Goal: Check status: Check status

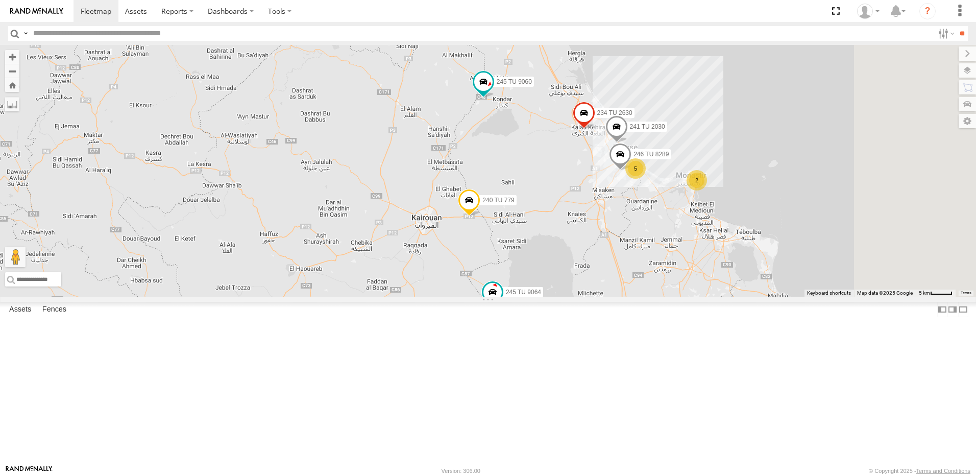
drag, startPoint x: 777, startPoint y: 229, endPoint x: 714, endPoint y: 304, distance: 98.1
click at [714, 297] on div "245 TU 9053 245 TU 9064 245 TU 9057 245 TU 9061 245 TU 9058 245 TU 9060 245 TU …" at bounding box center [488, 171] width 976 height 252
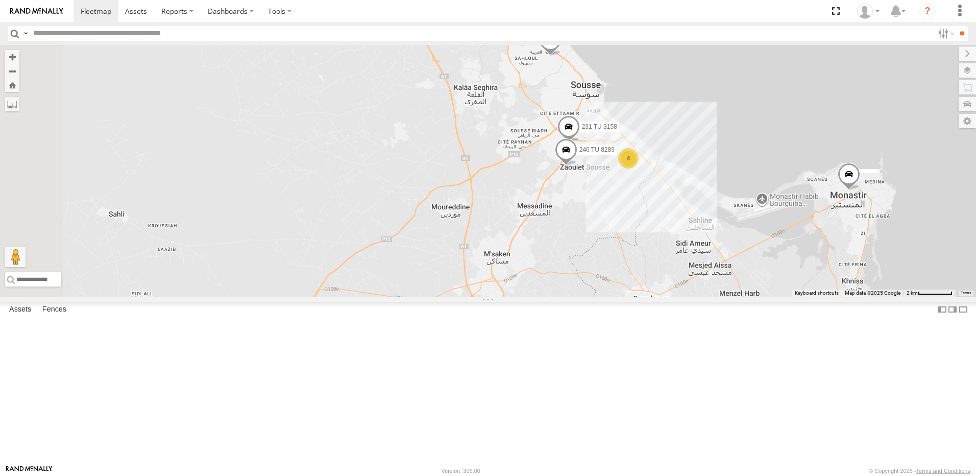
click at [577, 166] on span at bounding box center [566, 152] width 22 height 28
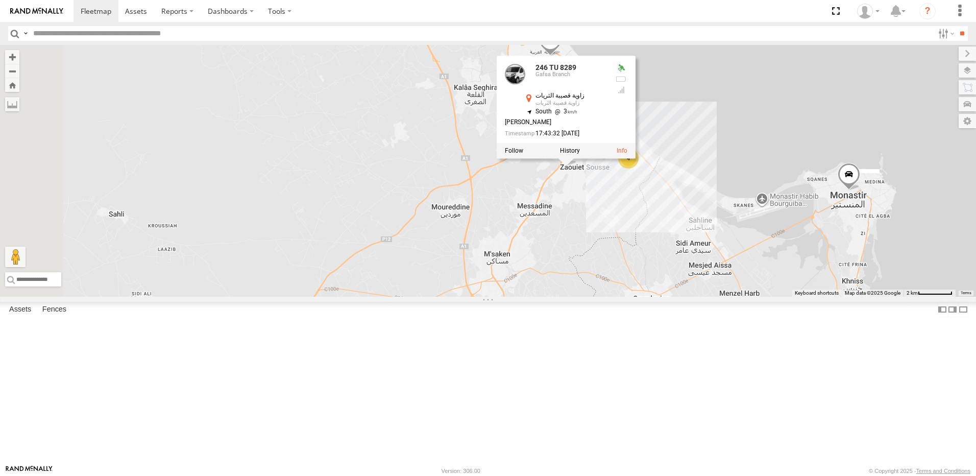
click at [664, 275] on div "245 TU 9053 245 TU 9064 245 TU 9057 245 TU 9061 245 TU 9058 245 TU 9060 245 TU …" at bounding box center [488, 171] width 976 height 252
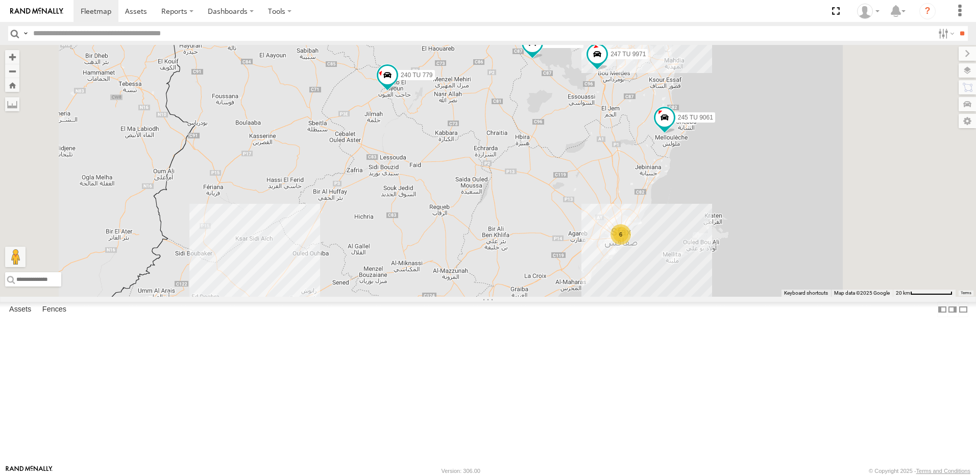
drag, startPoint x: 597, startPoint y: 169, endPoint x: 586, endPoint y: 200, distance: 33.1
click at [586, 200] on div "245 TU 9057 245 TU 9053 245 TU 9061 245 TU 9060 240 TU 779 247 TU 9971 245 TU 9…" at bounding box center [488, 171] width 976 height 252
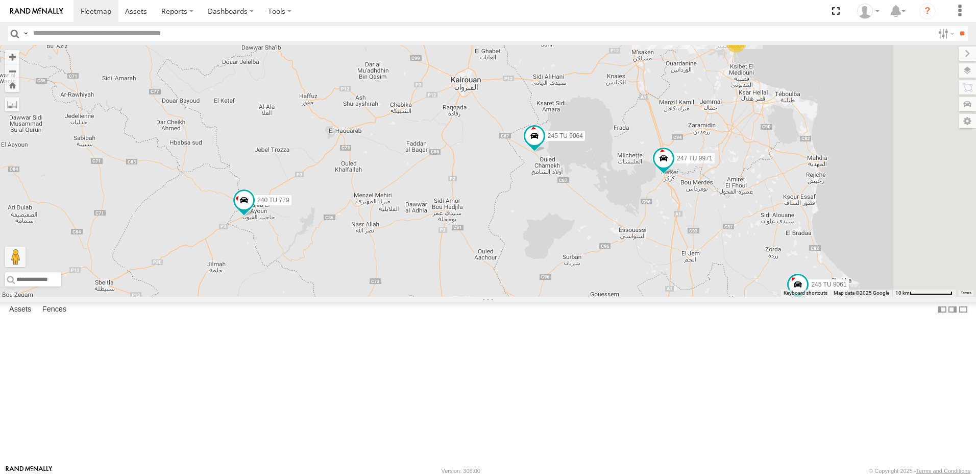
drag, startPoint x: 624, startPoint y: 169, endPoint x: 560, endPoint y: 258, distance: 109.1
click at [560, 258] on div "245 TU 9057 245 TU 9053 245 TU 9061 245 TU 9060 240 TU 779 247 TU 9971 245 TU 9…" at bounding box center [488, 171] width 976 height 252
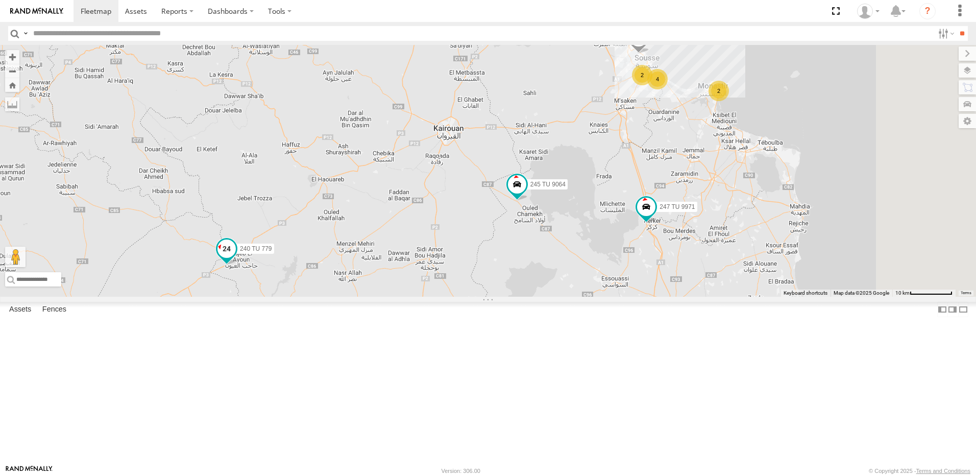
click at [238, 265] on span at bounding box center [226, 251] width 22 height 28
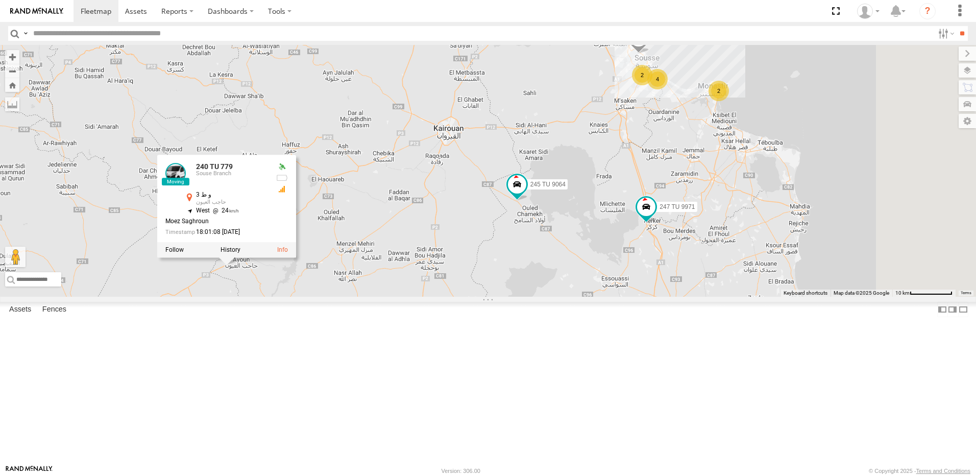
click at [496, 296] on div "245 TU 9057 245 TU 9053 245 TU 9061 245 TU 9060 240 TU 779 247 TU 9971 245 TU 9…" at bounding box center [488, 171] width 976 height 252
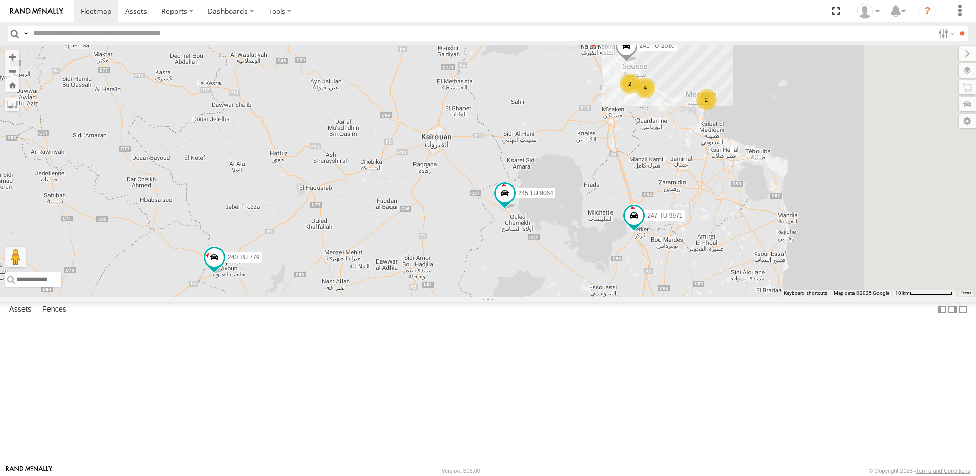
drag, startPoint x: 579, startPoint y: 337, endPoint x: 612, endPoint y: 304, distance: 46.2
click at [565, 297] on div "245 TU 9057 245 TU 9053 245 TU 9061 245 TU 9060 240 TU 779 247 TU 9971 245 TU 9…" at bounding box center [488, 171] width 976 height 252
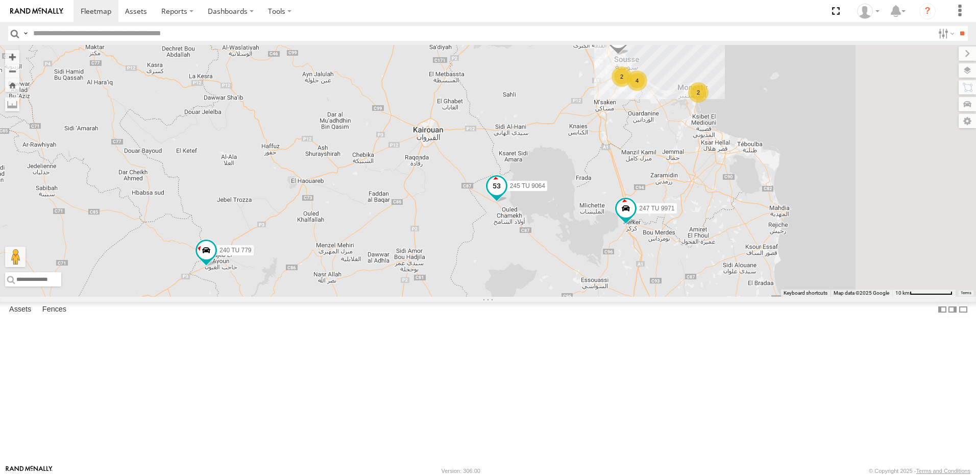
click at [508, 202] on span at bounding box center [496, 188] width 22 height 28
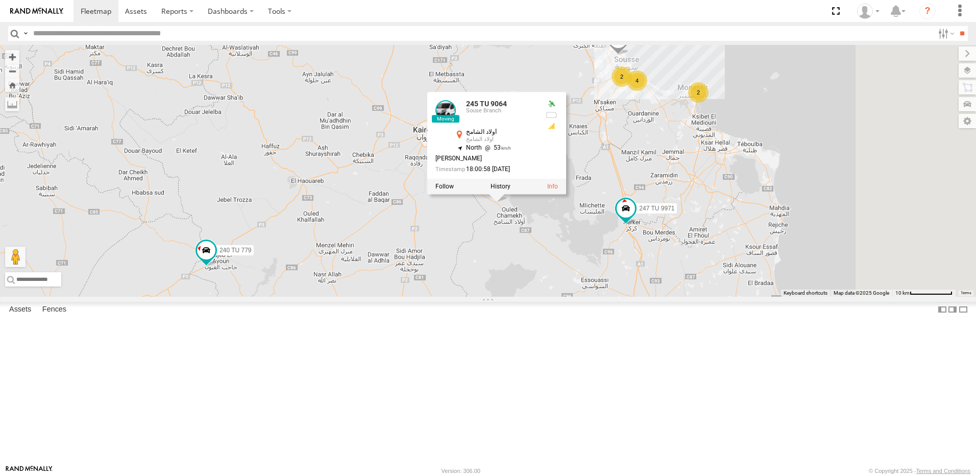
click at [507, 260] on div "245 TU 9057 245 TU 9053 245 TU 9061 245 TU 9060 240 TU 779 247 TU 9971 245 TU 9…" at bounding box center [488, 171] width 976 height 252
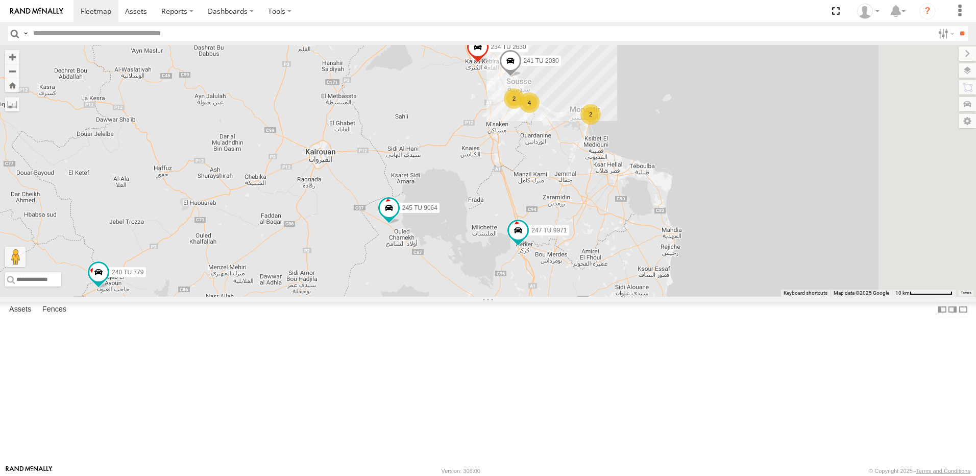
drag, startPoint x: 681, startPoint y: 297, endPoint x: 572, endPoint y: 320, distance: 111.6
click at [573, 297] on div "245 TU 9057 245 TU 9053 245 TU 9061 245 TU 9060 240 TU 779 247 TU 9971 245 TU 9…" at bounding box center [488, 171] width 976 height 252
click at [524, 238] on span at bounding box center [514, 228] width 18 height 18
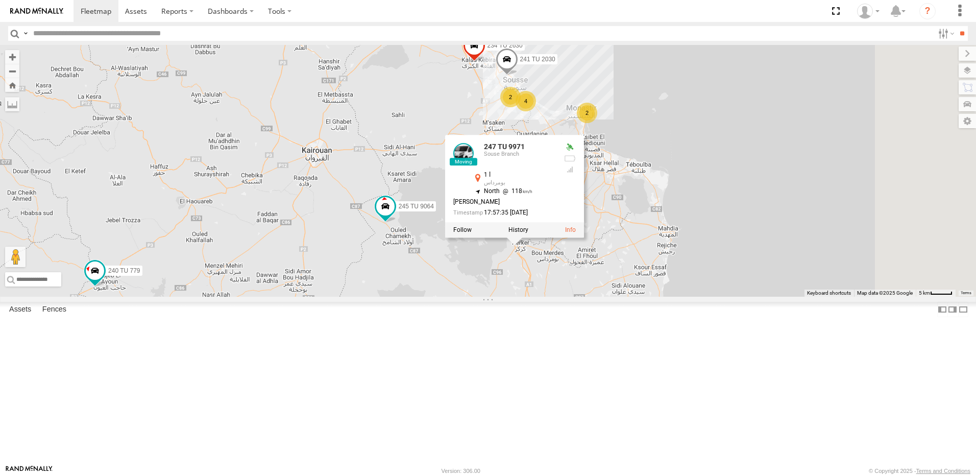
click at [556, 297] on div "245 TU 9057 245 TU 9053 245 TU 9061 245 TU 9060 240 TU 779 247 TU 9971 245 TU 9…" at bounding box center [488, 171] width 976 height 252
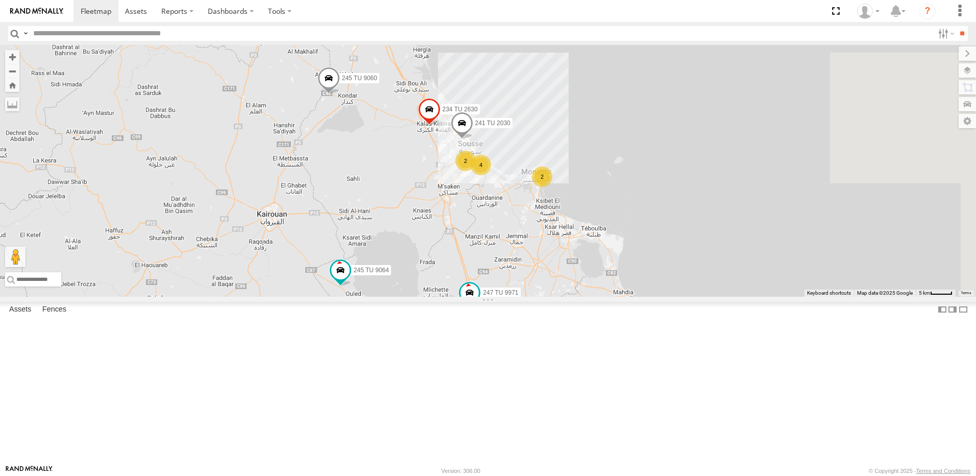
drag, startPoint x: 608, startPoint y: 257, endPoint x: 575, endPoint y: 315, distance: 67.2
click at [561, 297] on div "245 TU 9057 245 TU 9053 245 TU 9061 245 TU 9060 240 TU 779 247 TU 9971 245 TU 9…" at bounding box center [488, 171] width 976 height 252
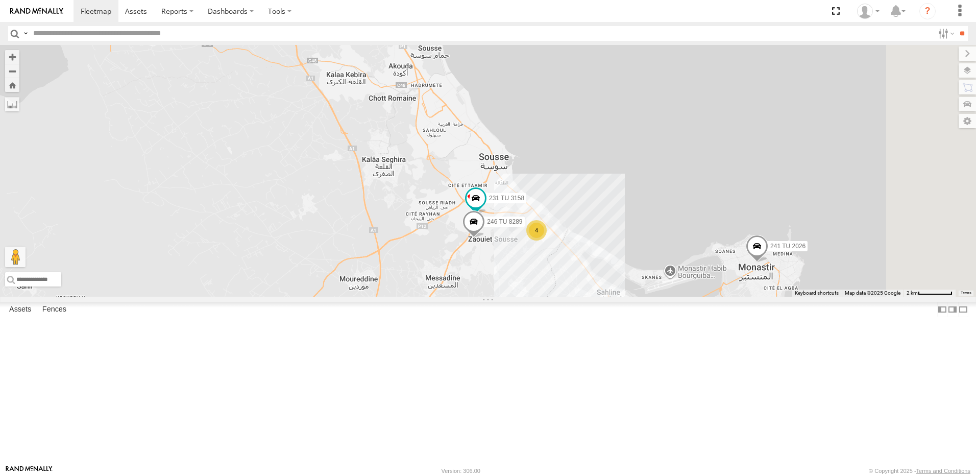
drag, startPoint x: 560, startPoint y: 245, endPoint x: 470, endPoint y: 445, distance: 219.3
click at [470, 297] on div "245 TU 9057 245 TU 9053 245 TU 9061 245 TU 9060 240 TU 779 247 TU 9971 245 TU 9…" at bounding box center [488, 171] width 976 height 252
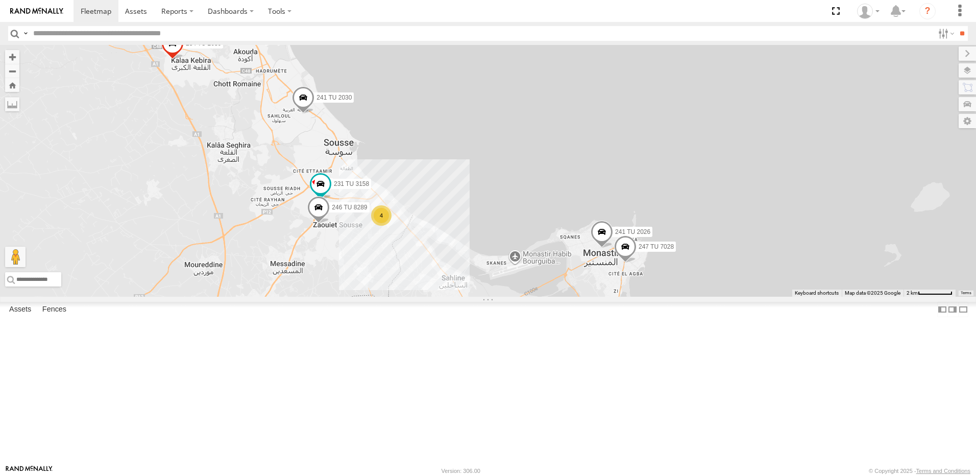
drag, startPoint x: 818, startPoint y: 371, endPoint x: 765, endPoint y: 333, distance: 65.2
click at [637, 262] on span at bounding box center [625, 249] width 22 height 28
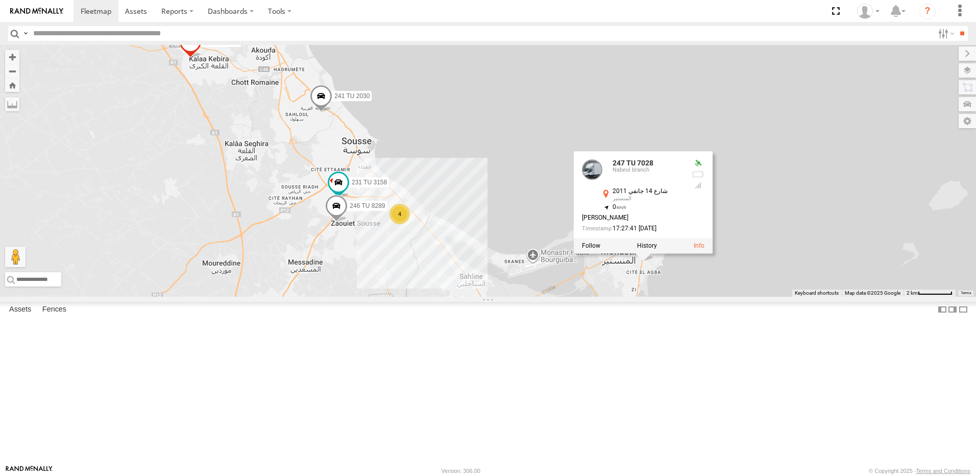
click at [491, 297] on div "245 TU 9057 245 TU 9053 245 TU 9061 245 TU 9060 240 TU 779 247 TU 9971 245 TU 9…" at bounding box center [488, 171] width 976 height 252
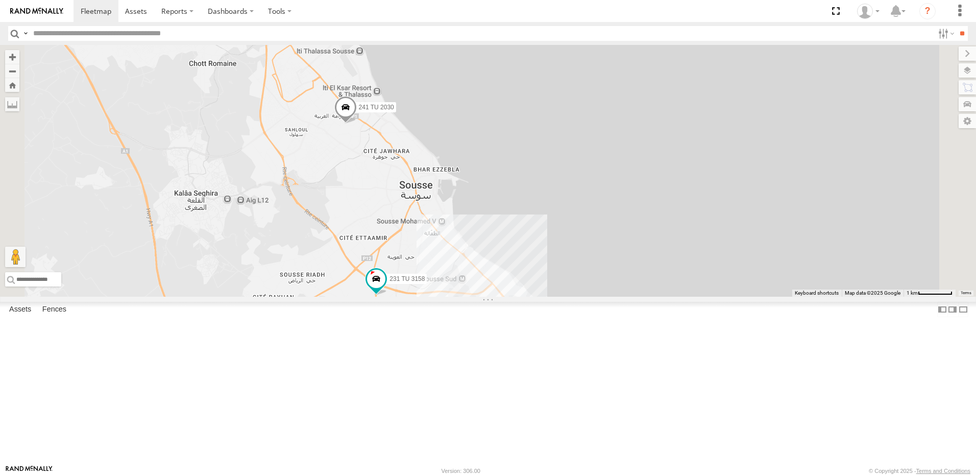
drag, startPoint x: 433, startPoint y: 166, endPoint x: 461, endPoint y: 248, distance: 86.4
click at [461, 248] on div "245 TU 9057 245 TU 9053 245 TU 9061 245 TU 9060 240 TU 779 247 TU 9971 245 TU 9…" at bounding box center [488, 171] width 976 height 252
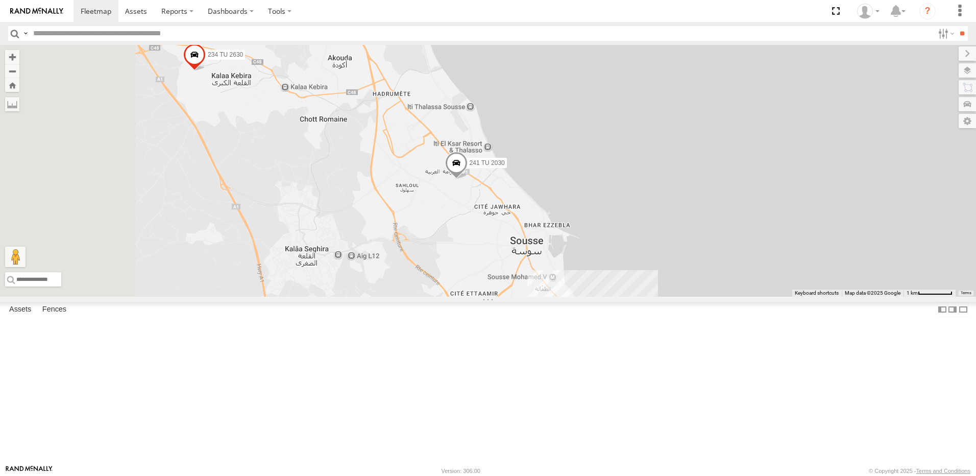
drag, startPoint x: 470, startPoint y: 262, endPoint x: 612, endPoint y: 325, distance: 155.4
click at [612, 297] on div "245 TU 9057 245 TU 9053 245 TU 9061 245 TU 9060 240 TU 779 247 TU 9971 245 TU 9…" at bounding box center [488, 171] width 976 height 252
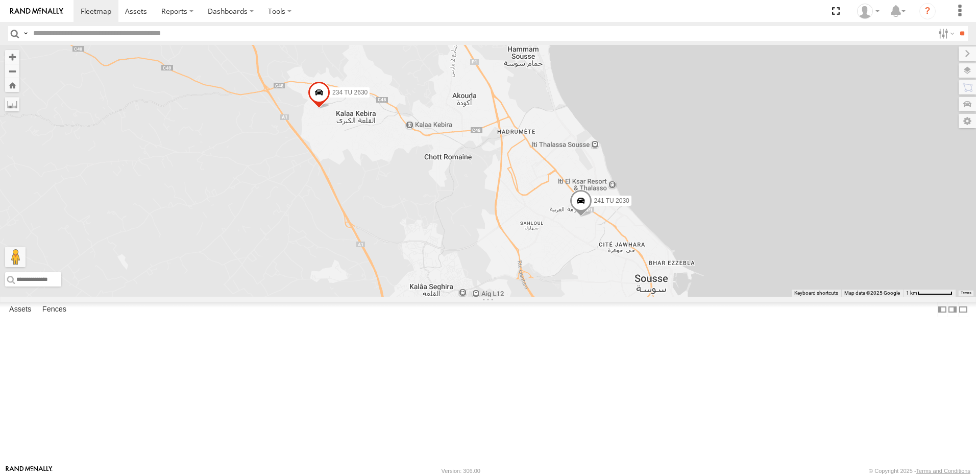
click at [330, 109] on span at bounding box center [319, 95] width 22 height 28
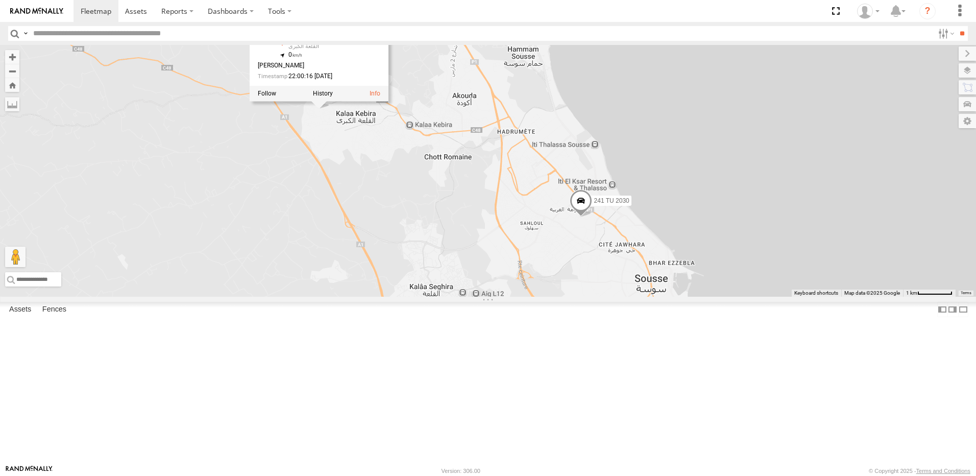
click at [555, 261] on div "245 TU 9057 245 TU 9053 245 TU 9061 245 TU 9060 240 TU 779 247 TU 9971 245 TU 9…" at bounding box center [488, 171] width 976 height 252
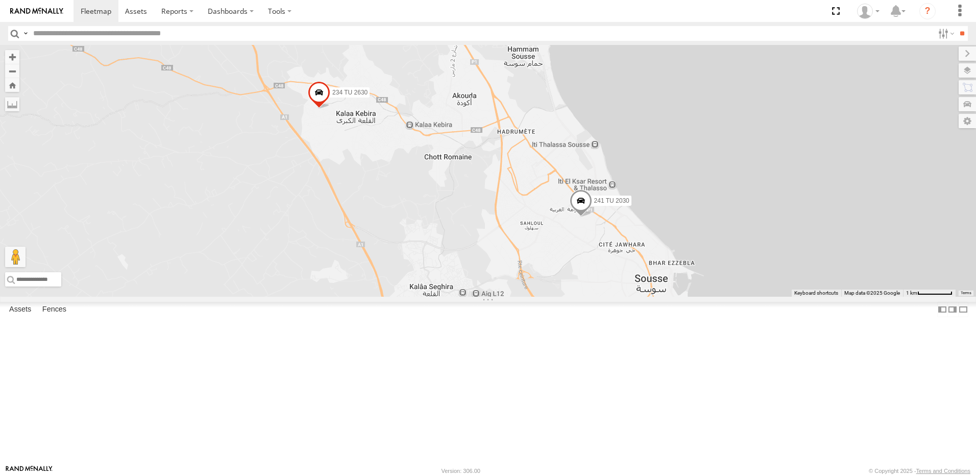
drag, startPoint x: 477, startPoint y: 203, endPoint x: 459, endPoint y: 195, distance: 19.4
click at [462, 197] on div "245 TU 9057 245 TU 9053 245 TU 9061 245 TU 9060 240 TU 779 247 TU 9971 245 TU 9…" at bounding box center [488, 171] width 976 height 252
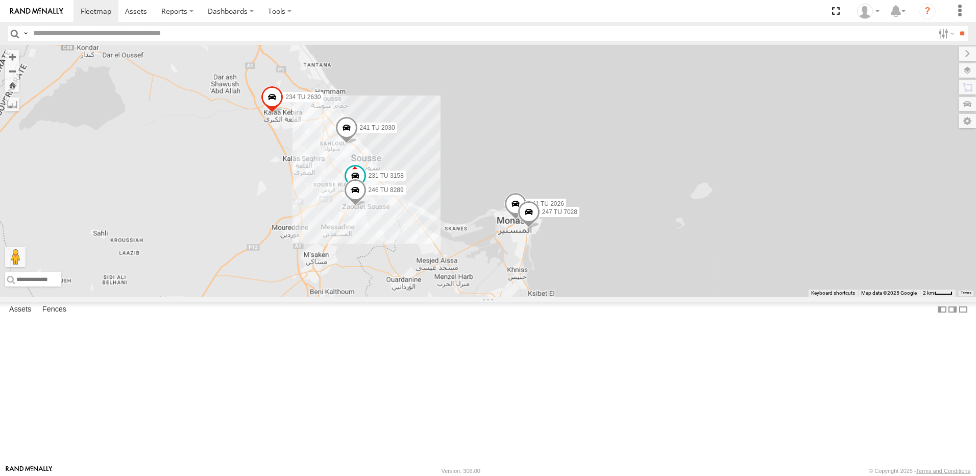
drag, startPoint x: 476, startPoint y: 296, endPoint x: 442, endPoint y: 226, distance: 78.3
click at [442, 228] on div "245 TU 9057 245 TU 9053 245 TU 9061 245 TU 9060 240 TU 779 247 TU 9971 245 TU 9…" at bounding box center [488, 171] width 976 height 252
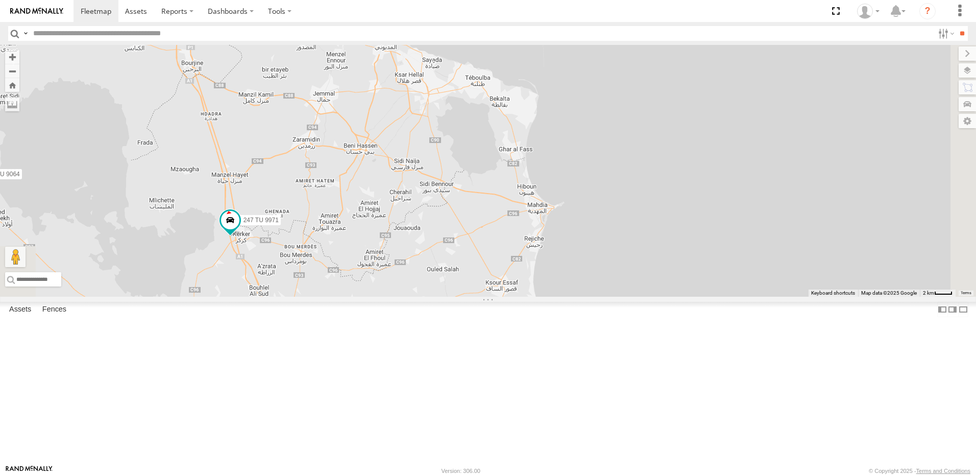
drag, startPoint x: 445, startPoint y: 265, endPoint x: 453, endPoint y: 254, distance: 13.9
click at [452, 255] on div "245 TU 9057 245 TU 9053 245 TU 9061 245 TU 9060 240 TU 779 247 TU 9971 245 TU 9…" at bounding box center [488, 171] width 976 height 252
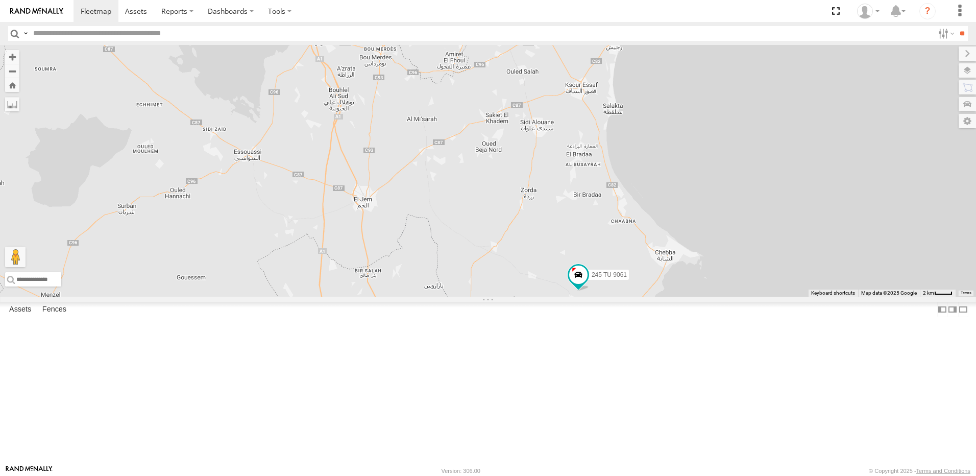
drag, startPoint x: 529, startPoint y: 341, endPoint x: 511, endPoint y: 269, distance: 74.0
click at [511, 269] on div "245 TU 9057 245 TU 9053 245 TU 9061 245 TU 9060 240 TU 779 247 TU 9971 245 TU 9…" at bounding box center [488, 171] width 976 height 252
click at [588, 283] on span at bounding box center [578, 274] width 18 height 18
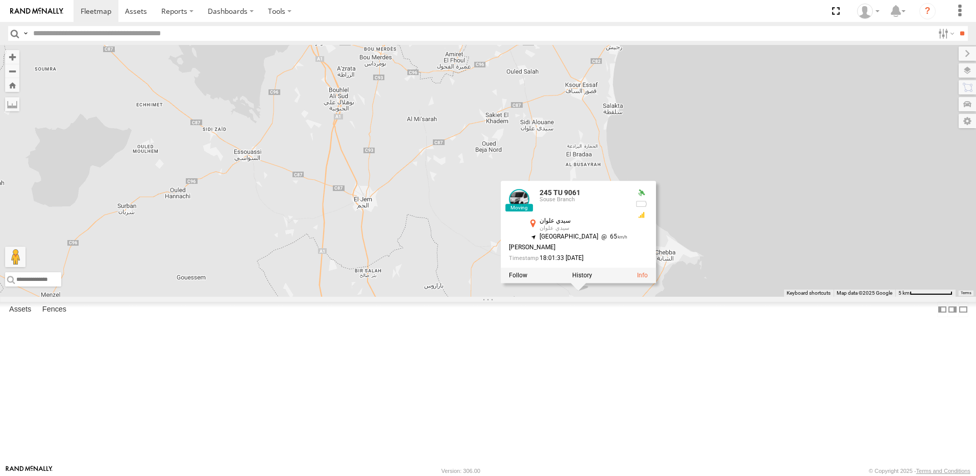
click at [554, 297] on div "245 TU 9057 245 TU 9053 245 TU 9061 245 TU 9060 240 TU 779 247 TU 9971 245 TU 9…" at bounding box center [488, 171] width 976 height 252
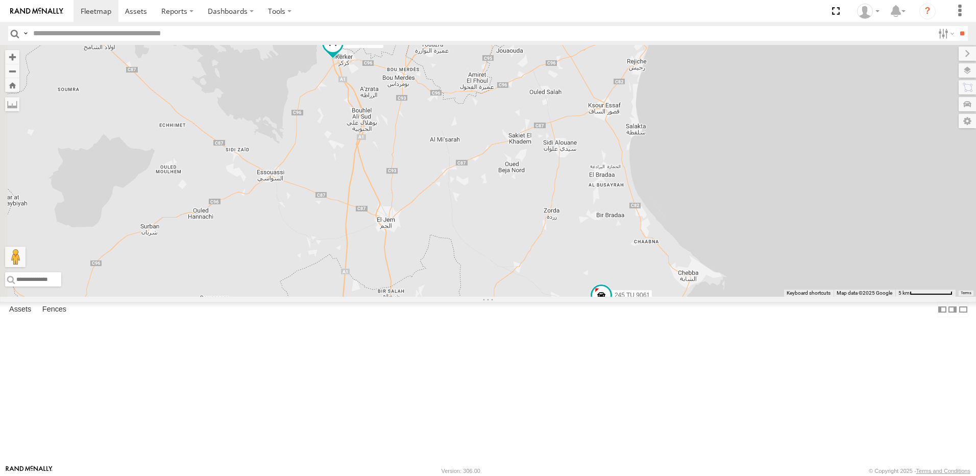
drag, startPoint x: 494, startPoint y: 228, endPoint x: 578, endPoint y: 289, distance: 104.9
click at [576, 287] on div "245 TU 9057 245 TU 9053 245 TU 9061 245 TU 9060 240 TU 779 247 TU 9971 245 TU 9…" at bounding box center [488, 171] width 976 height 252
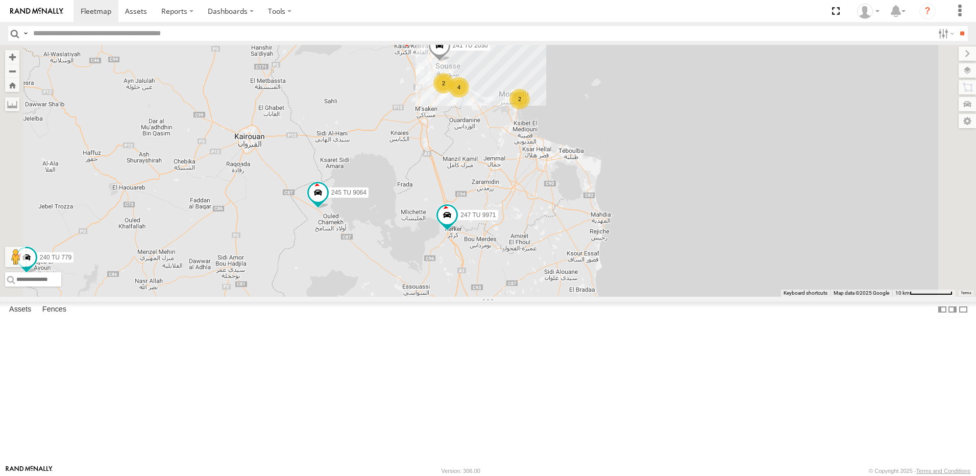
drag, startPoint x: 503, startPoint y: 238, endPoint x: 511, endPoint y: 307, distance: 69.3
click at [511, 297] on div "245 TU 9057 245 TU 9053 245 TU 9061 245 TU 9060 240 TU 779 247 TU 9971 245 TU 9…" at bounding box center [488, 171] width 976 height 252
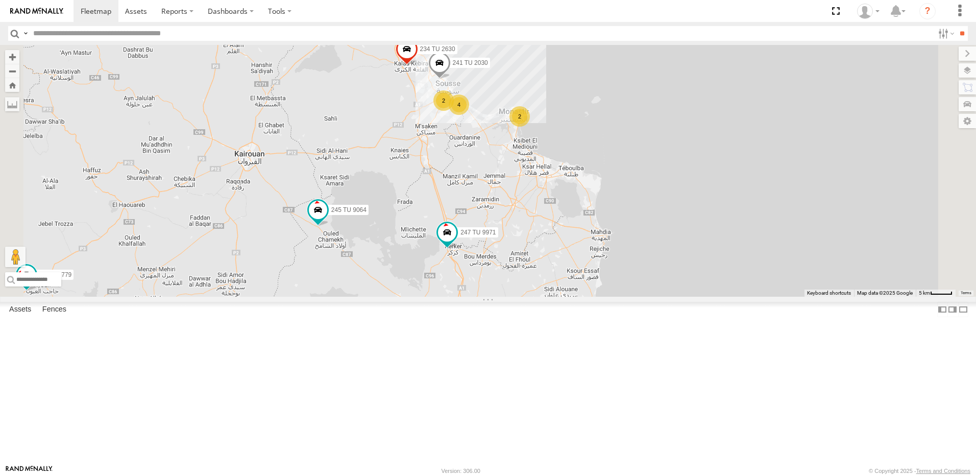
drag, startPoint x: 471, startPoint y: 243, endPoint x: 475, endPoint y: 264, distance: 21.4
click at [475, 264] on div "245 TU 9057 245 TU 9053 245 TU 9061 245 TU 9060 240 TU 779 247 TU 9971 245 TU 9…" at bounding box center [488, 171] width 976 height 252
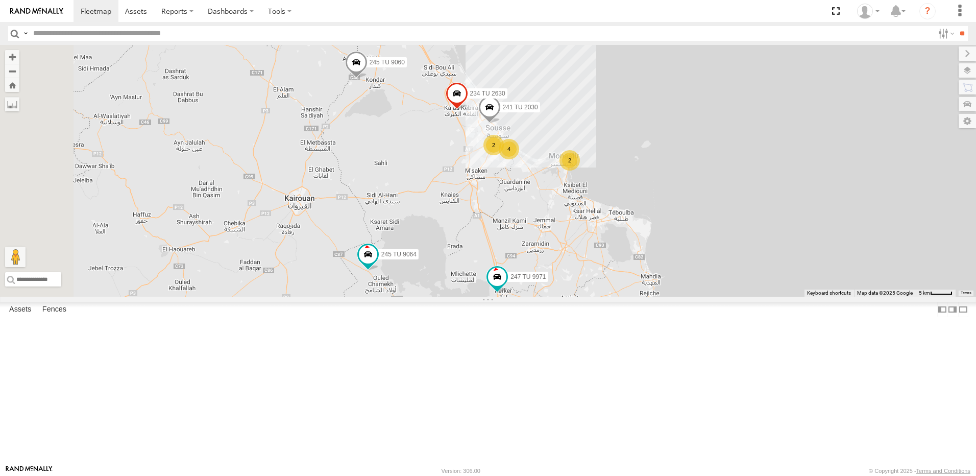
drag, startPoint x: 438, startPoint y: 295, endPoint x: 478, endPoint y: 264, distance: 50.2
click at [478, 264] on div "245 TU 9057 245 TU 9053 245 TU 9061 245 TU 9060 240 TU 779 247 TU 9971 245 TU 9…" at bounding box center [488, 171] width 976 height 252
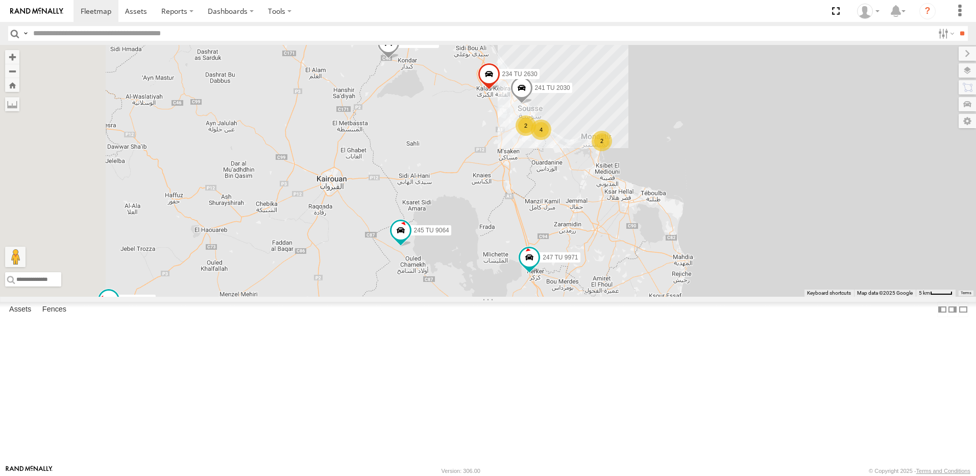
drag, startPoint x: 427, startPoint y: 290, endPoint x: 442, endPoint y: 287, distance: 14.7
click at [439, 288] on div "245 TU 9057 245 TU 9053 245 TU 9061 245 TU 9060 240 TU 779 247 TU 9971 245 TU 9…" at bounding box center [488, 171] width 976 height 252
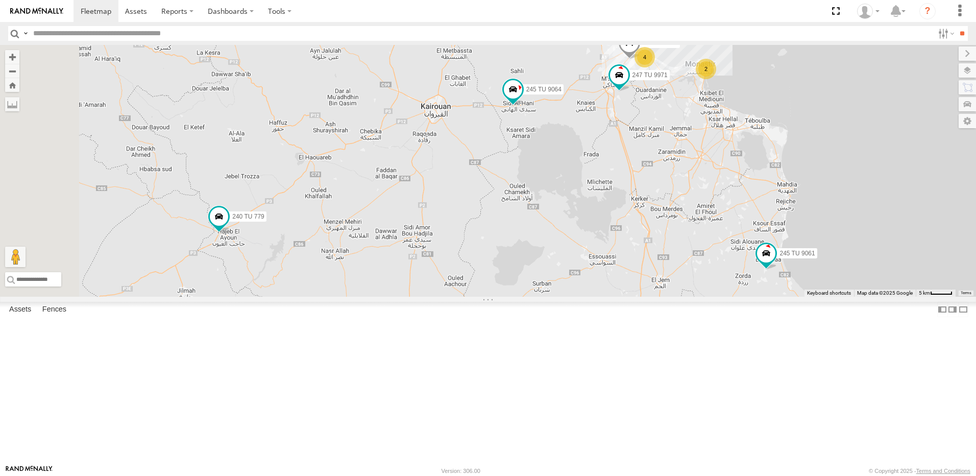
drag, startPoint x: 517, startPoint y: 254, endPoint x: 607, endPoint y: 174, distance: 120.8
click at [607, 174] on div "241 TU 2030 234 TU 2630 245 TU 9061 245 TU 9060 240 TU 779 247 TU 9971 231 TU 3…" at bounding box center [488, 171] width 976 height 252
